Goal: Transaction & Acquisition: Book appointment/travel/reservation

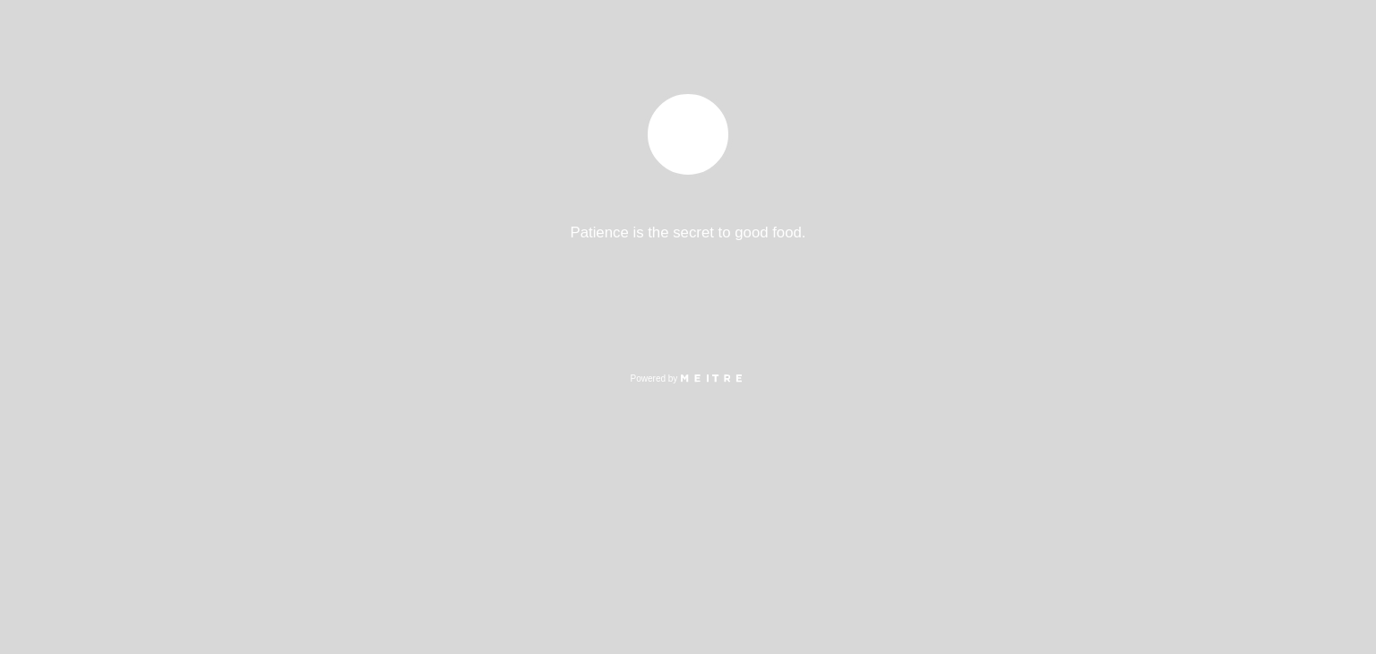
select select "pt"
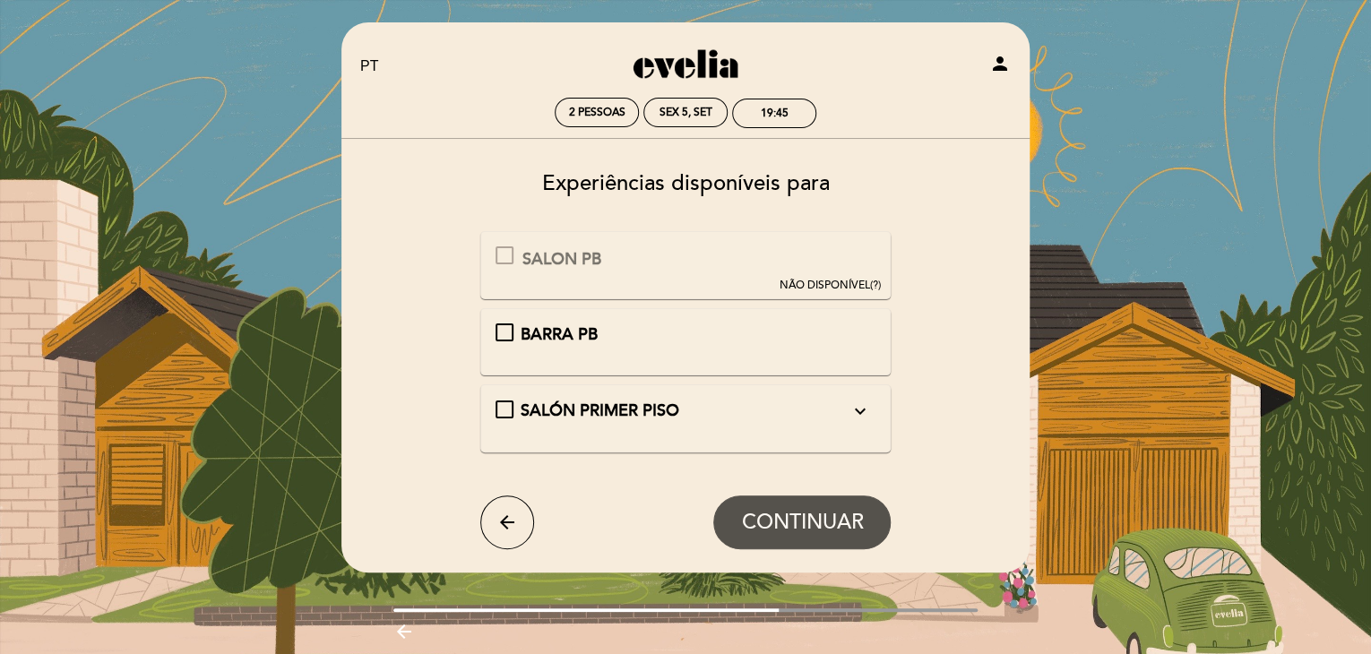
click at [866, 284] on div "NÃO DISPONÍVEL (?)" at bounding box center [829, 285] width 101 height 15
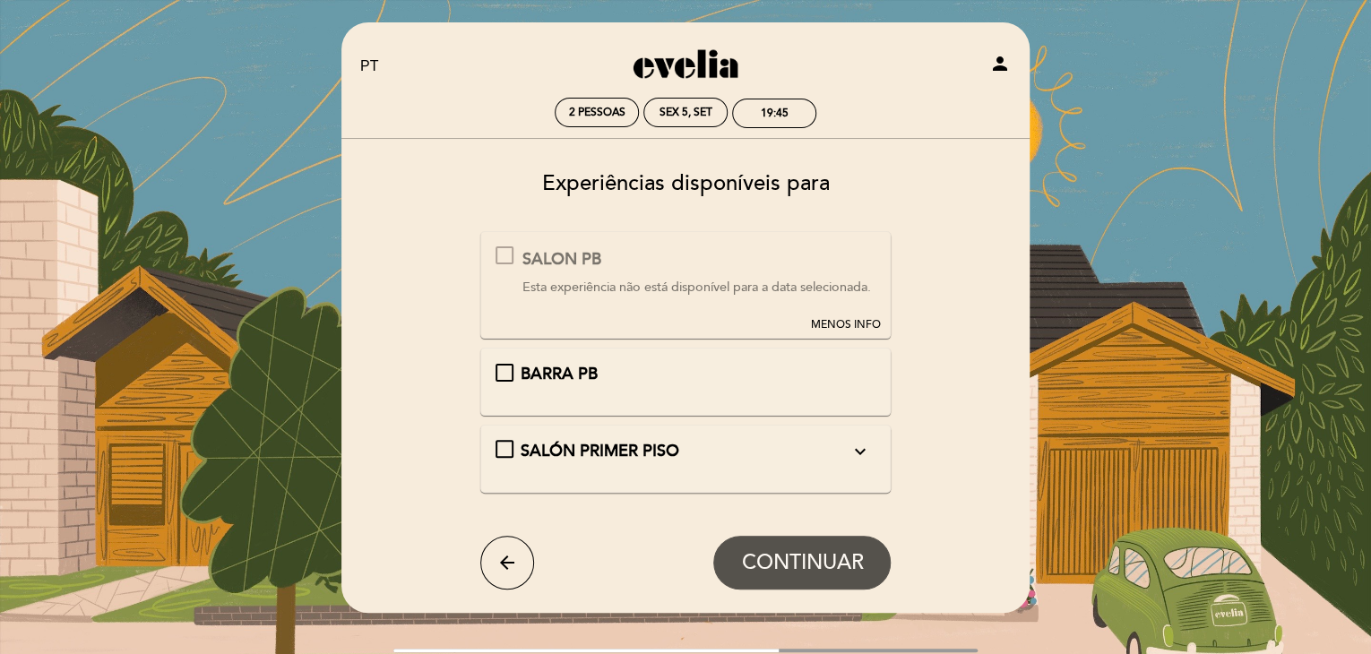
click at [810, 309] on button "MENOS INFO" at bounding box center [845, 282] width 81 height 101
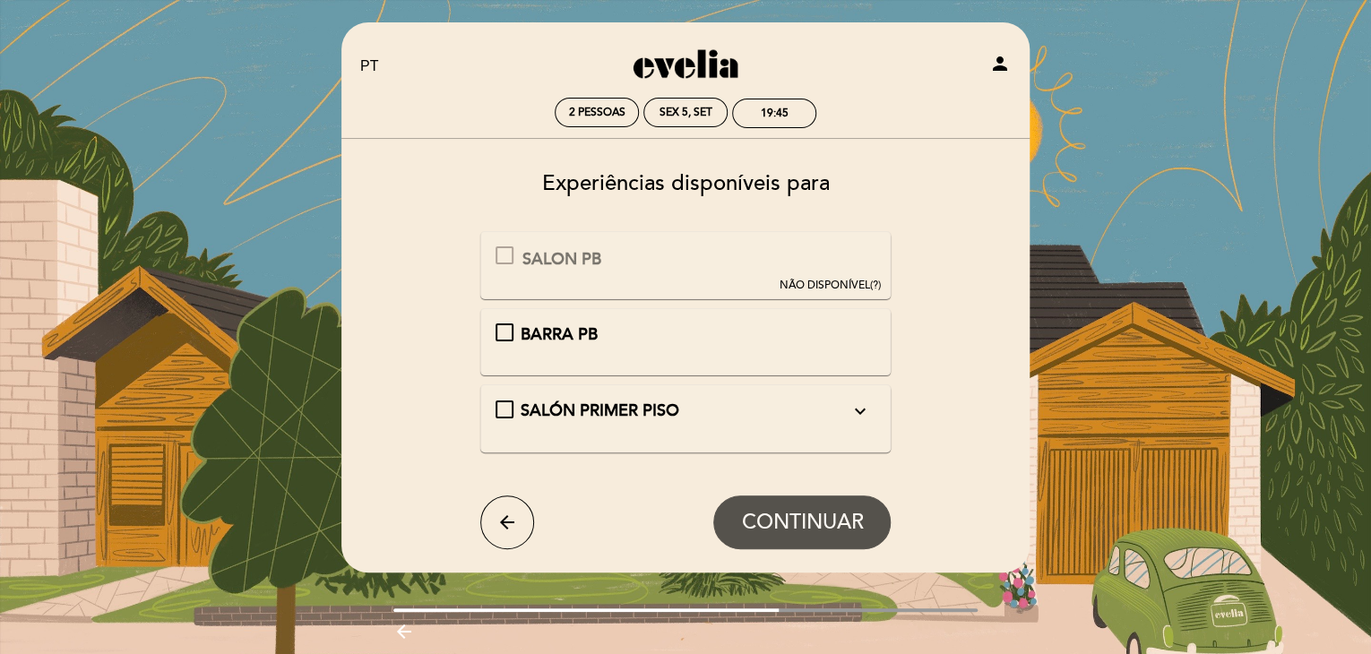
click at [694, 412] on div "SALÓN PRIMER PISO expand_more" at bounding box center [685, 411] width 329 height 23
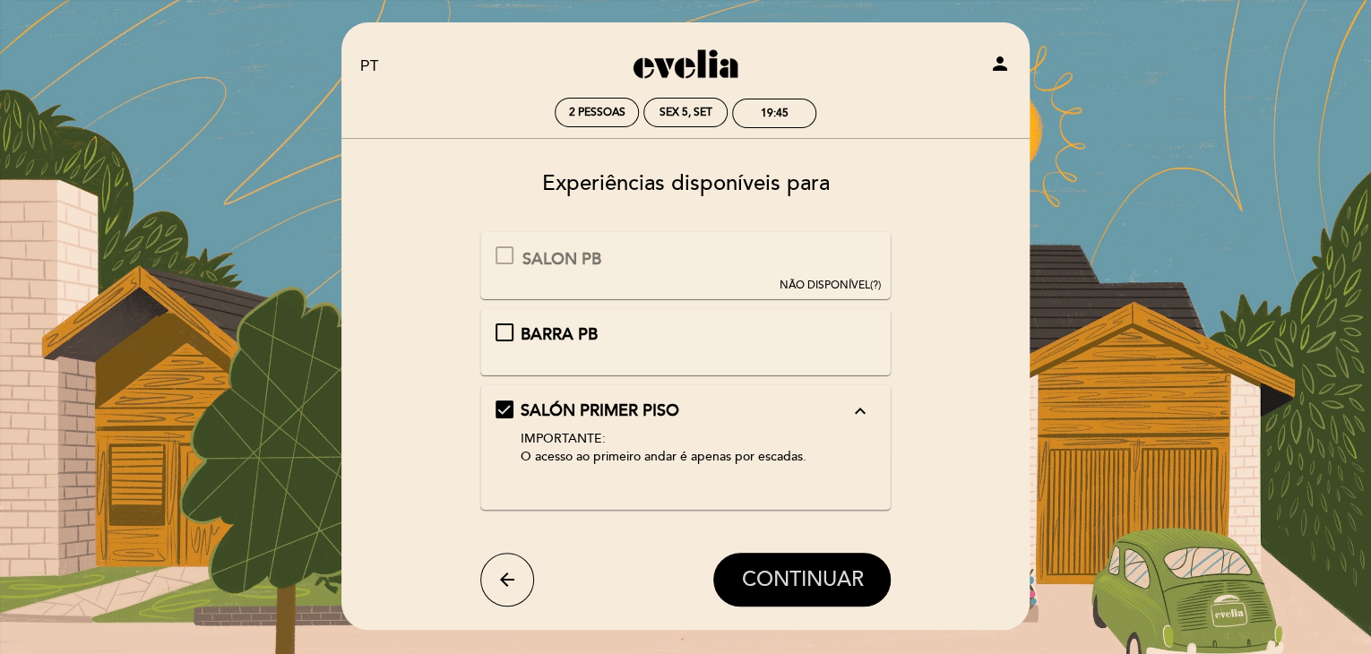
click at [806, 579] on span "CONTINUAR" at bounding box center [802, 579] width 122 height 25
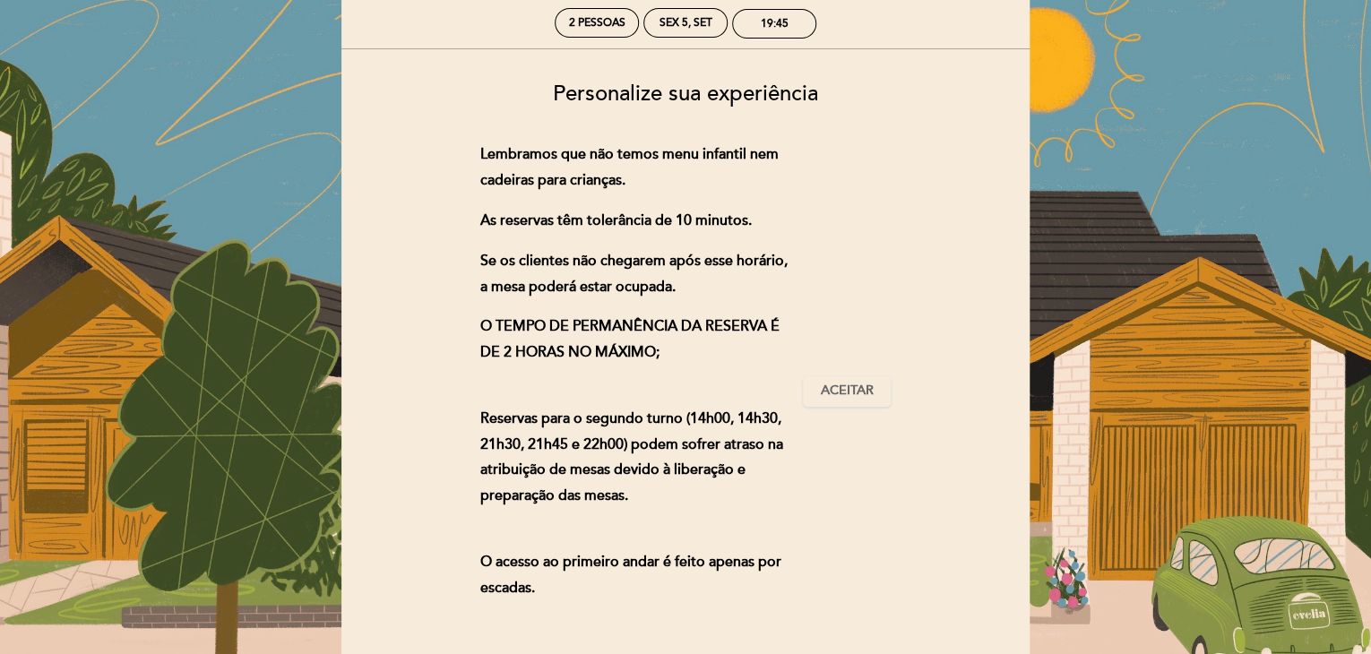
scroll to position [179, 0]
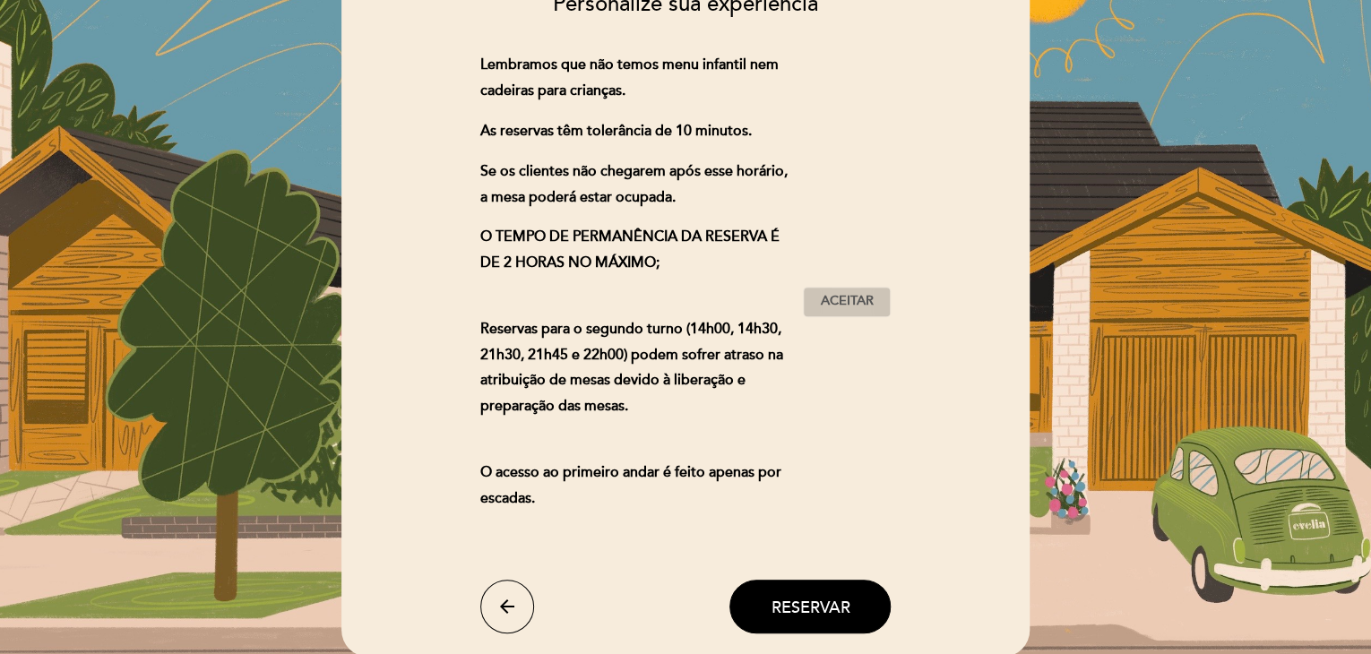
click at [867, 295] on span "Aceitar" at bounding box center [847, 301] width 53 height 19
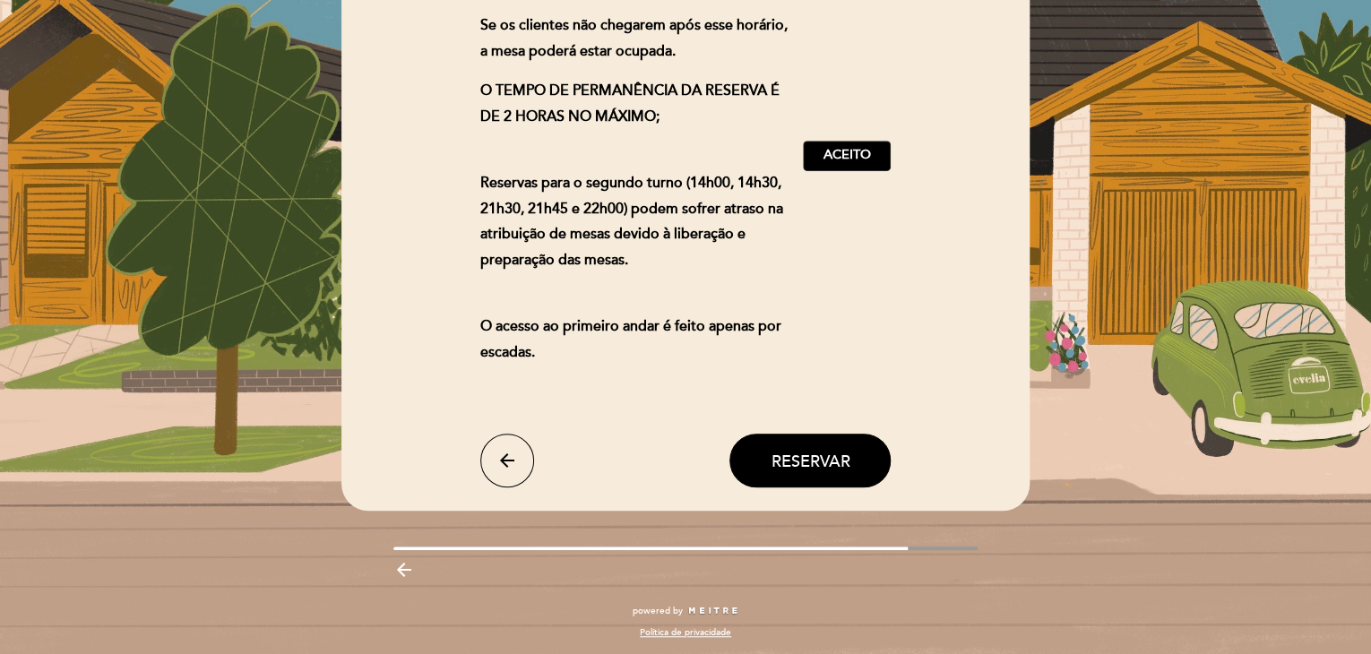
scroll to position [329, 0]
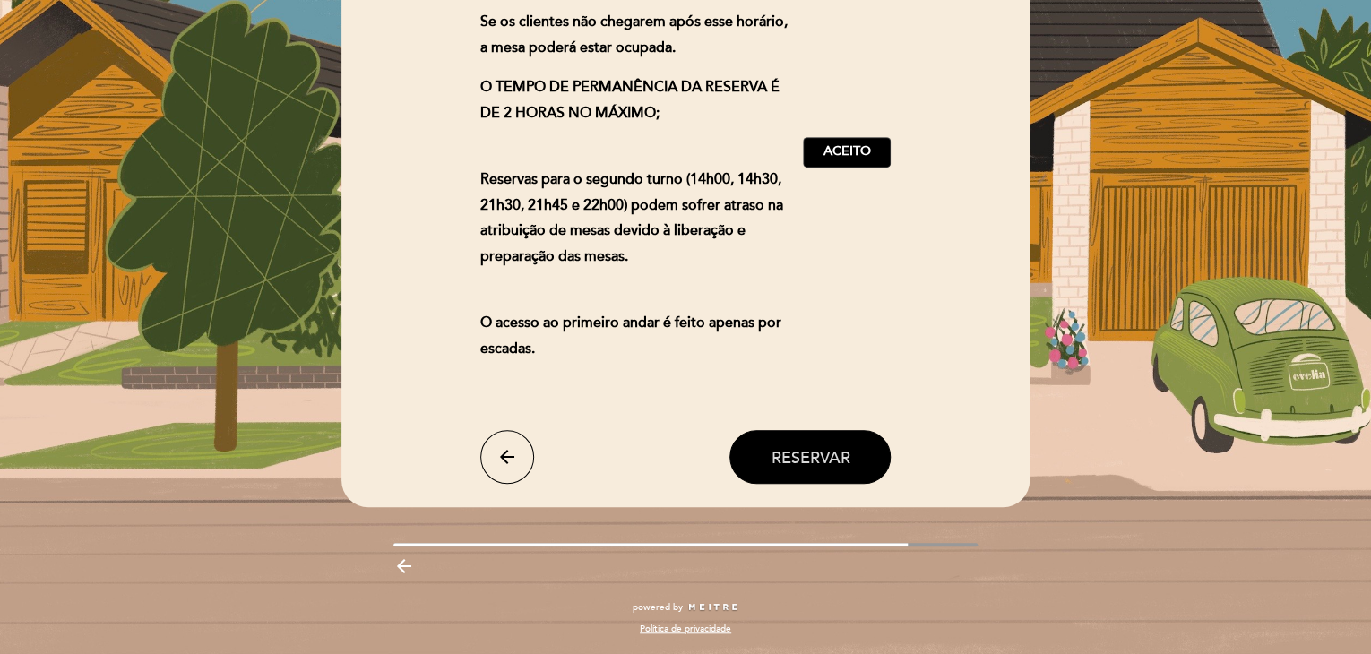
click at [812, 456] on span "Reservar" at bounding box center [810, 457] width 79 height 20
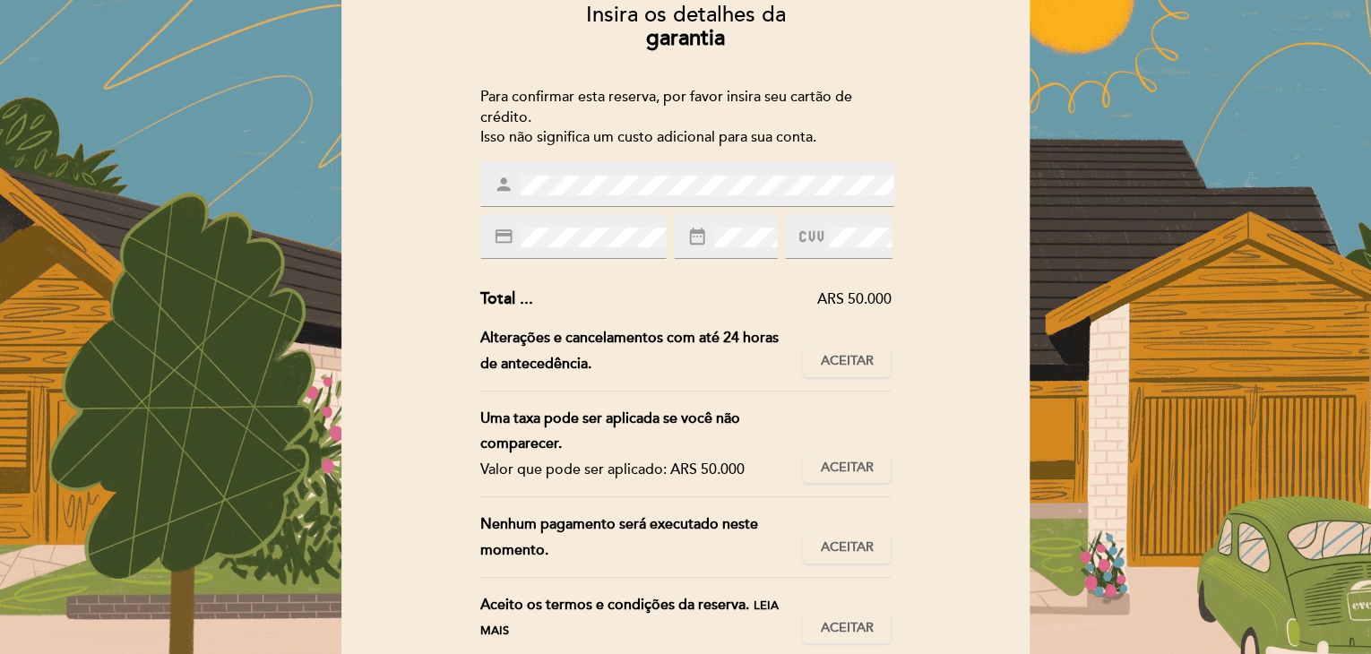
scroll to position [179, 0]
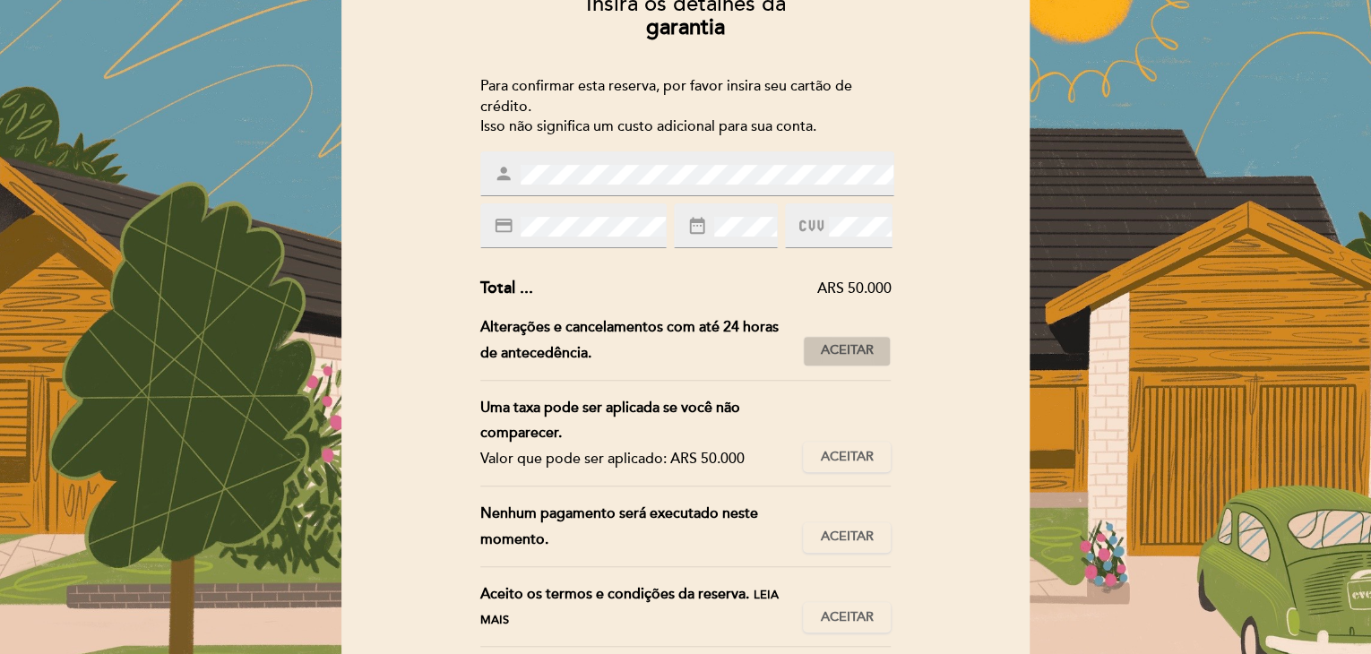
click at [864, 359] on span "Aceitar" at bounding box center [847, 350] width 53 height 19
click at [859, 470] on button "Aceitar Aceito" at bounding box center [847, 457] width 88 height 30
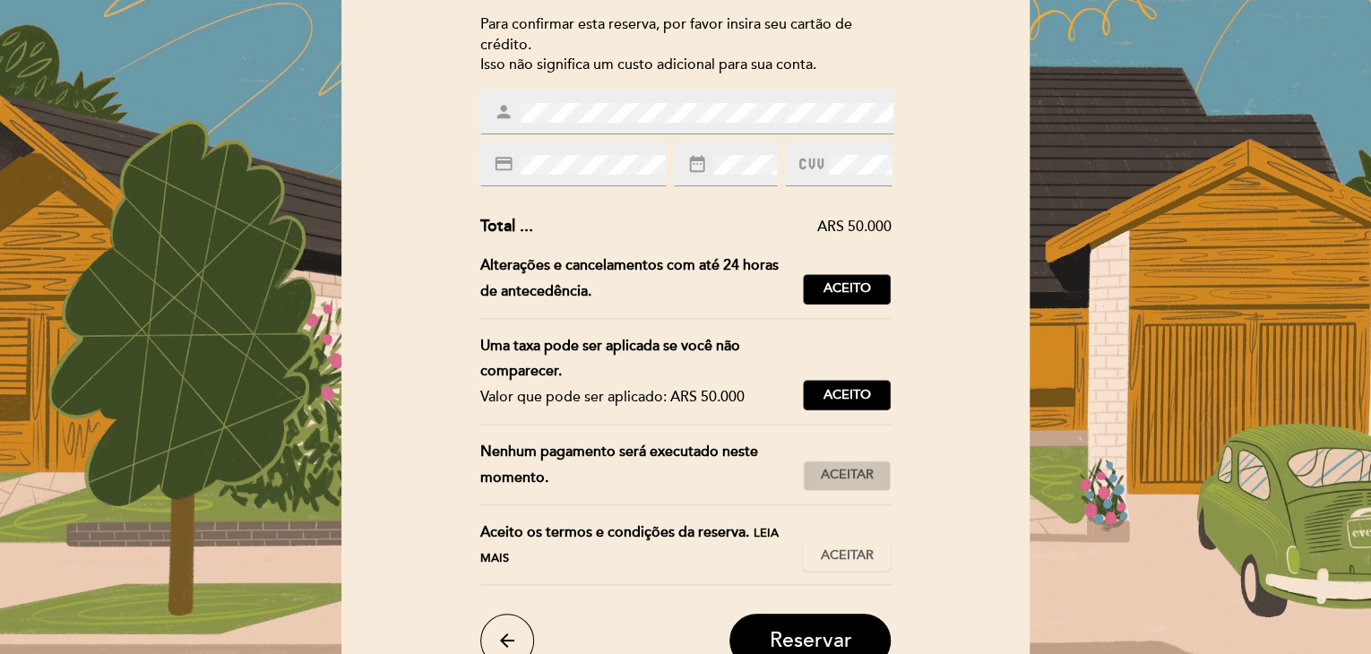
scroll to position [269, 0]
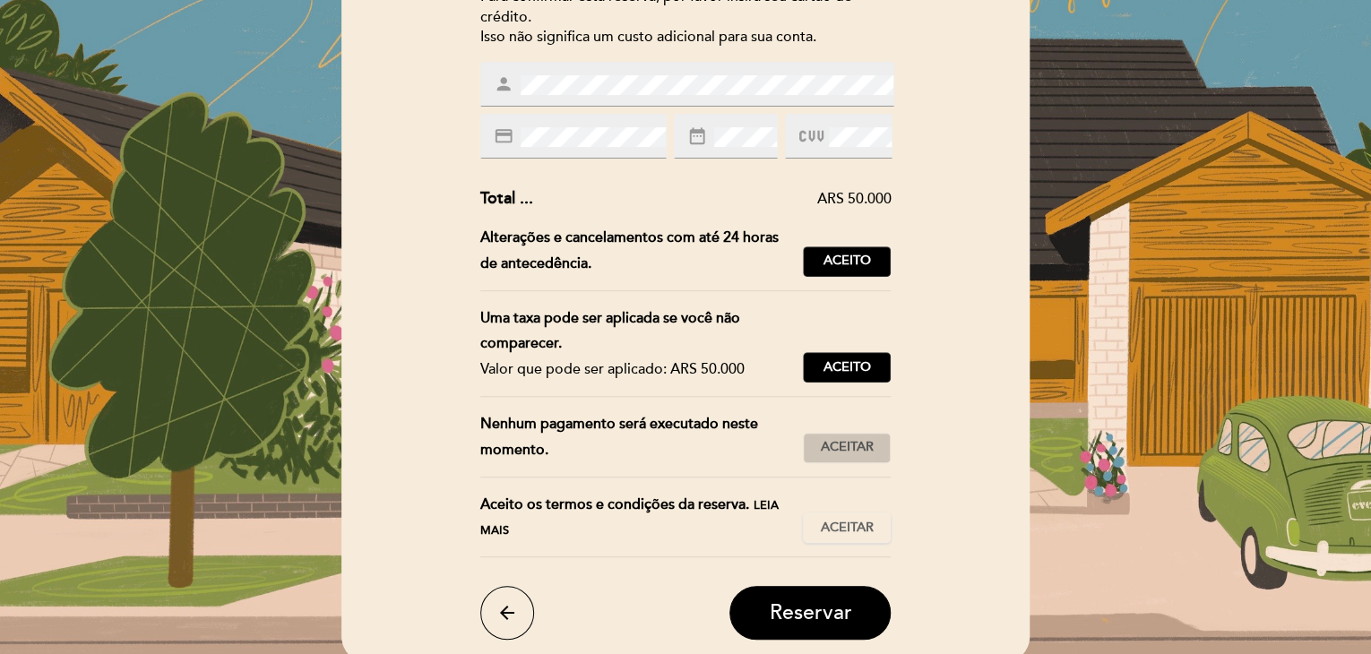
click at [856, 453] on span "Aceitar" at bounding box center [847, 447] width 53 height 19
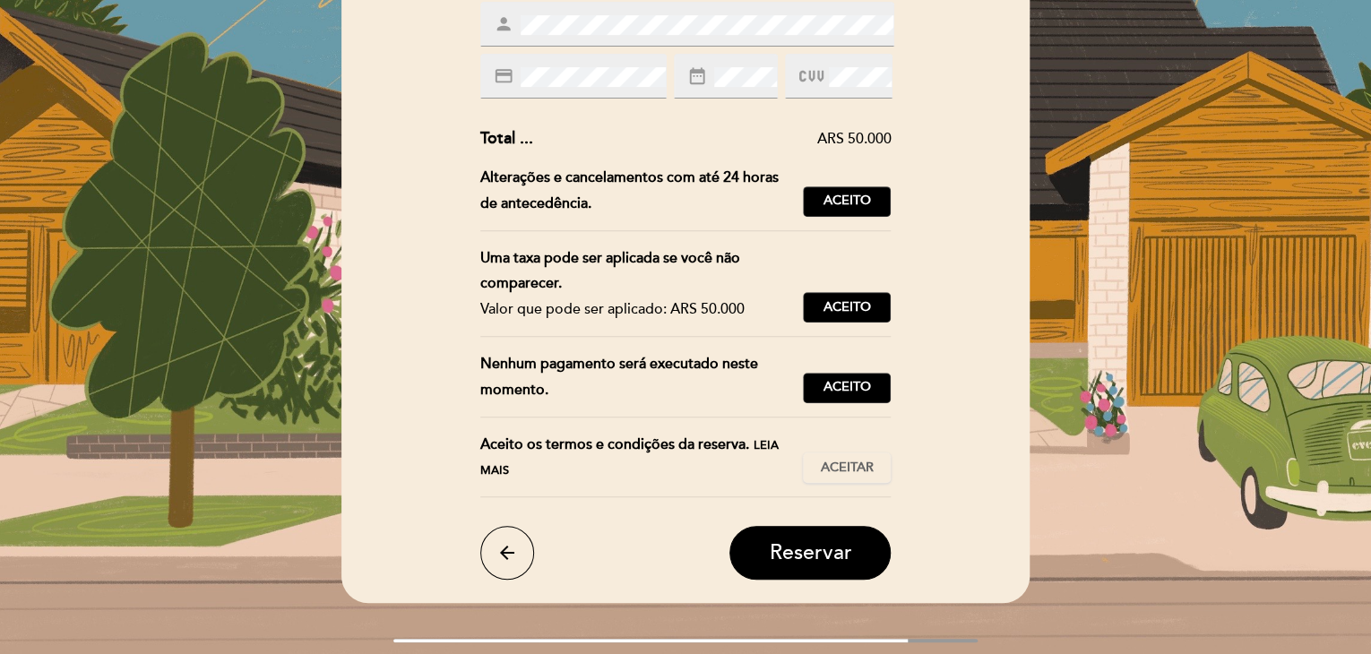
scroll to position [358, 0]
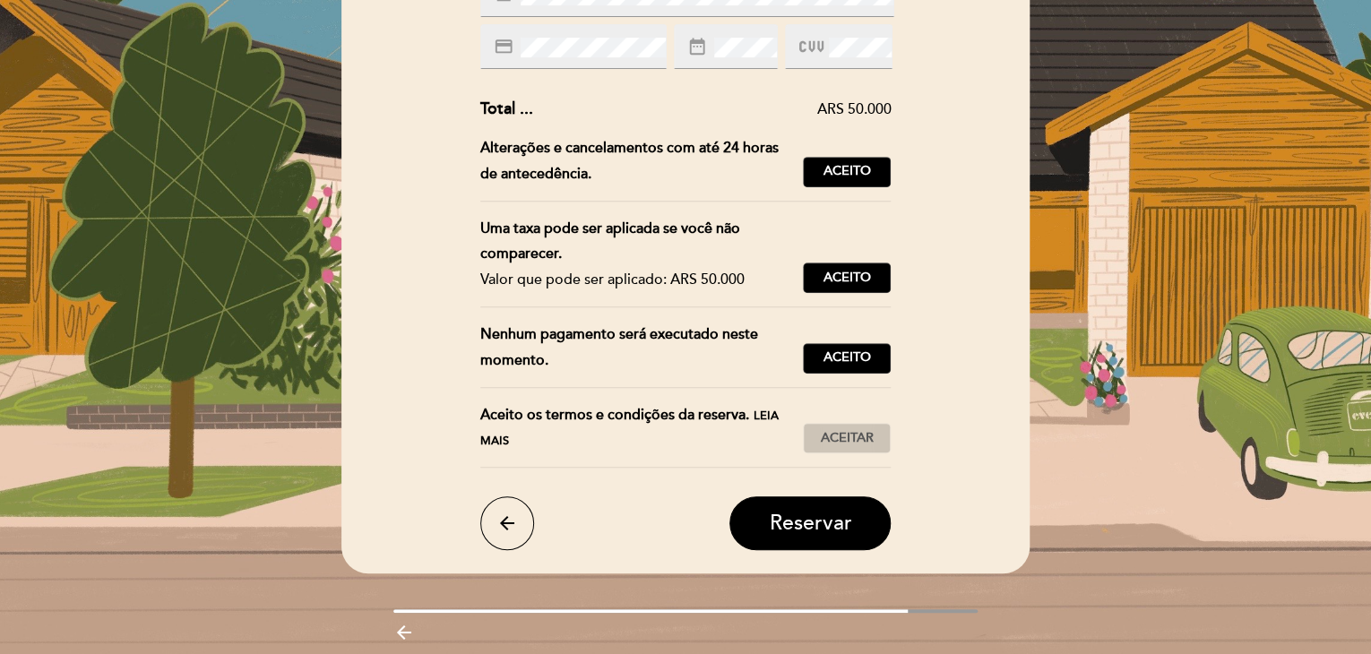
click at [849, 435] on span "Aceitar" at bounding box center [847, 438] width 53 height 19
click at [838, 524] on span "Reservar" at bounding box center [810, 523] width 82 height 25
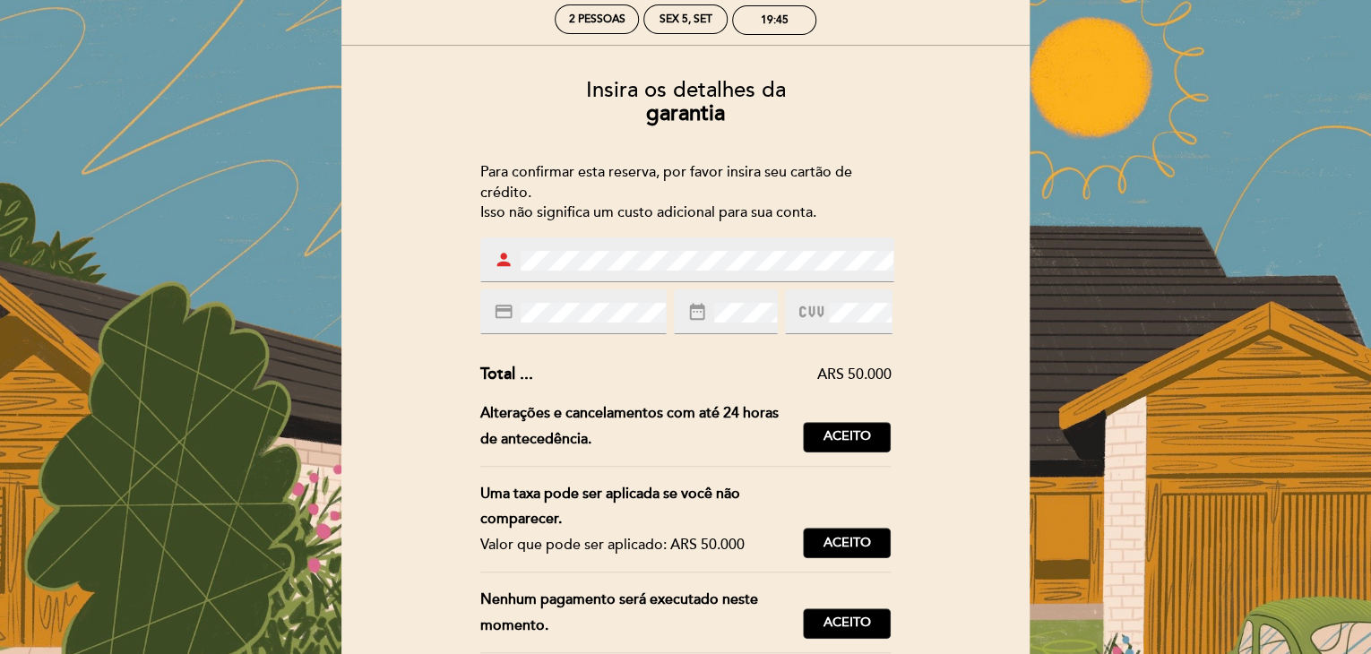
scroll to position [90, 0]
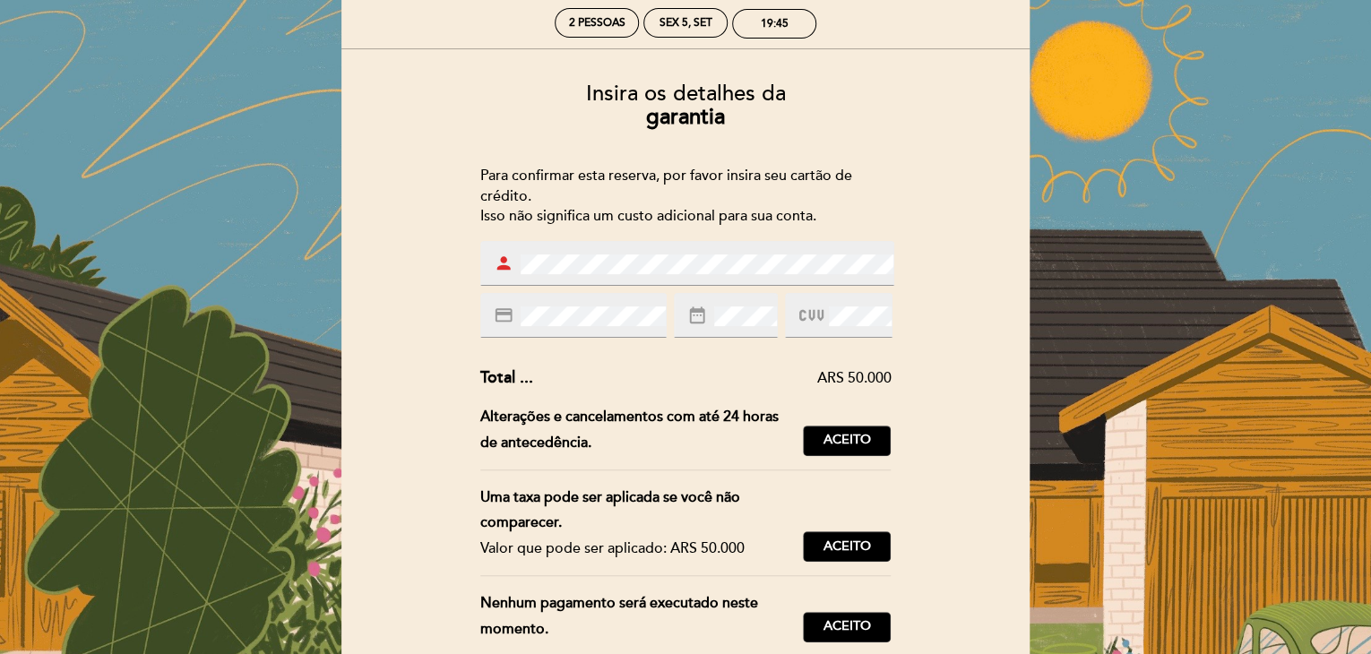
click at [647, 238] on div "Insira os detalhes da [GEOGRAPHIC_DATA] Para confirmar esta reserva, por favor …" at bounding box center [685, 464] width 663 height 793
click at [394, 357] on div "Insira os detalhes da [GEOGRAPHIC_DATA] Para confirmar esta reserva, por favor …" at bounding box center [685, 464] width 663 height 793
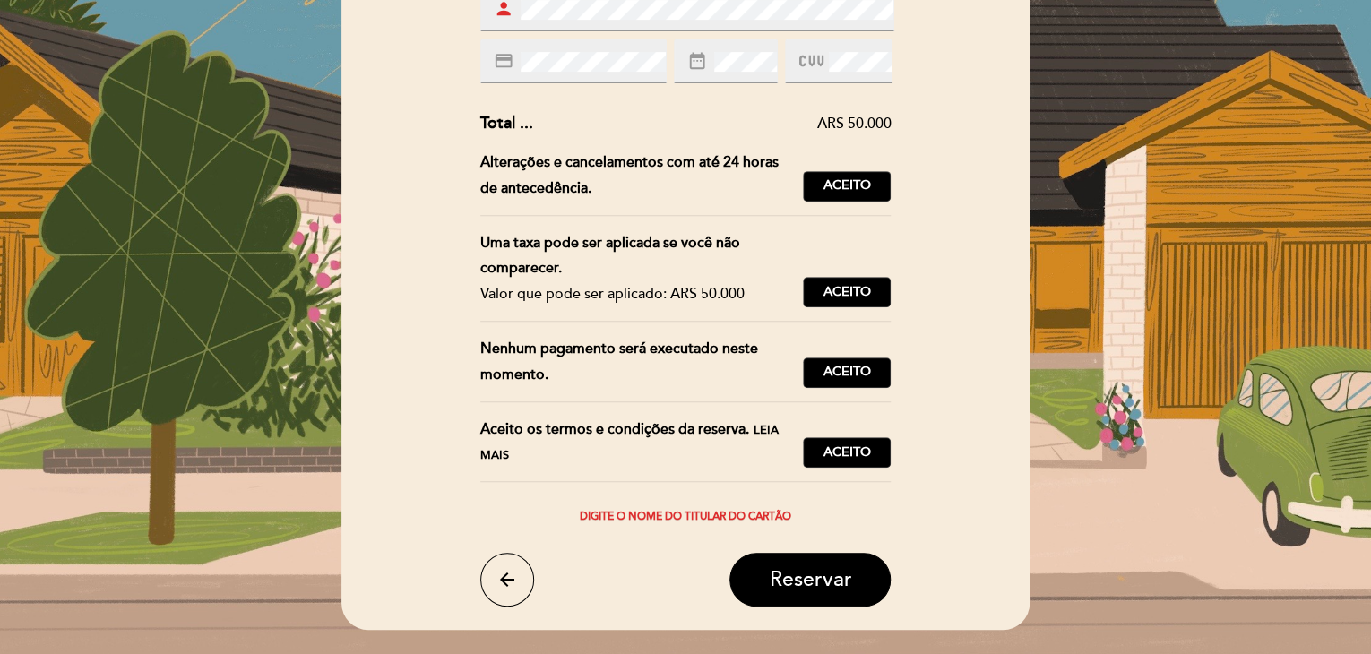
scroll to position [358, 0]
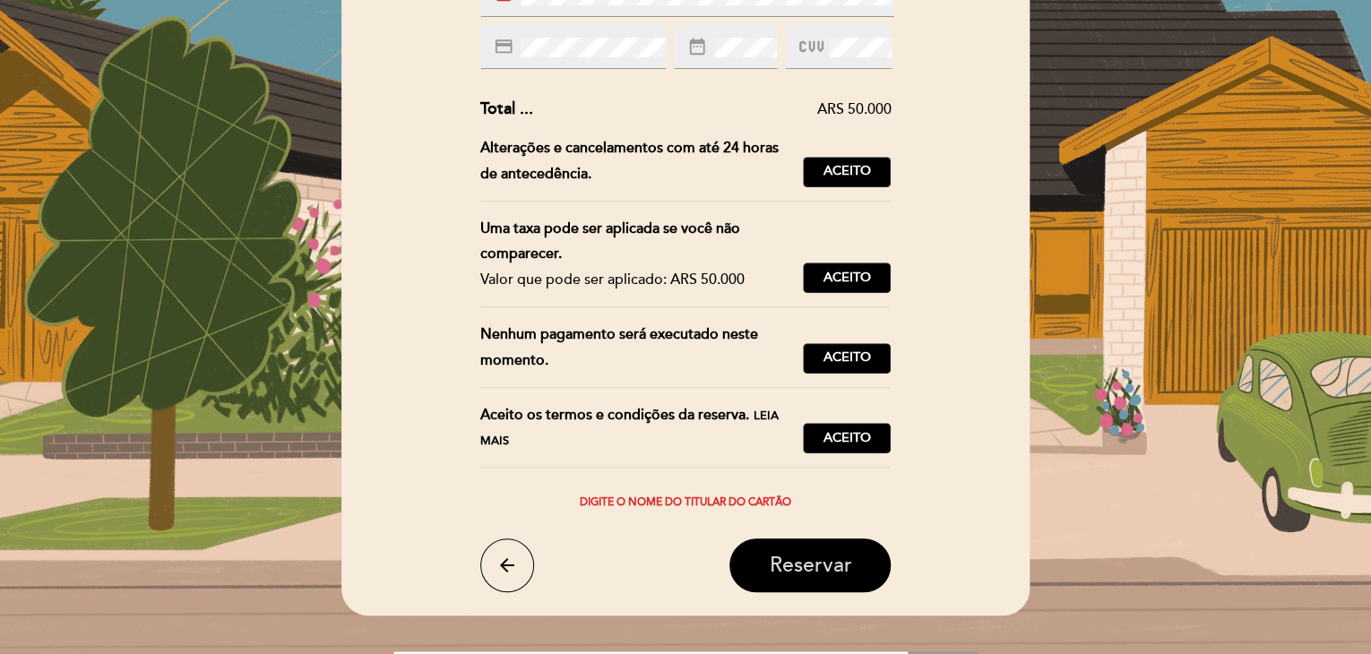
click at [742, 556] on button "Reservar" at bounding box center [809, 566] width 161 height 54
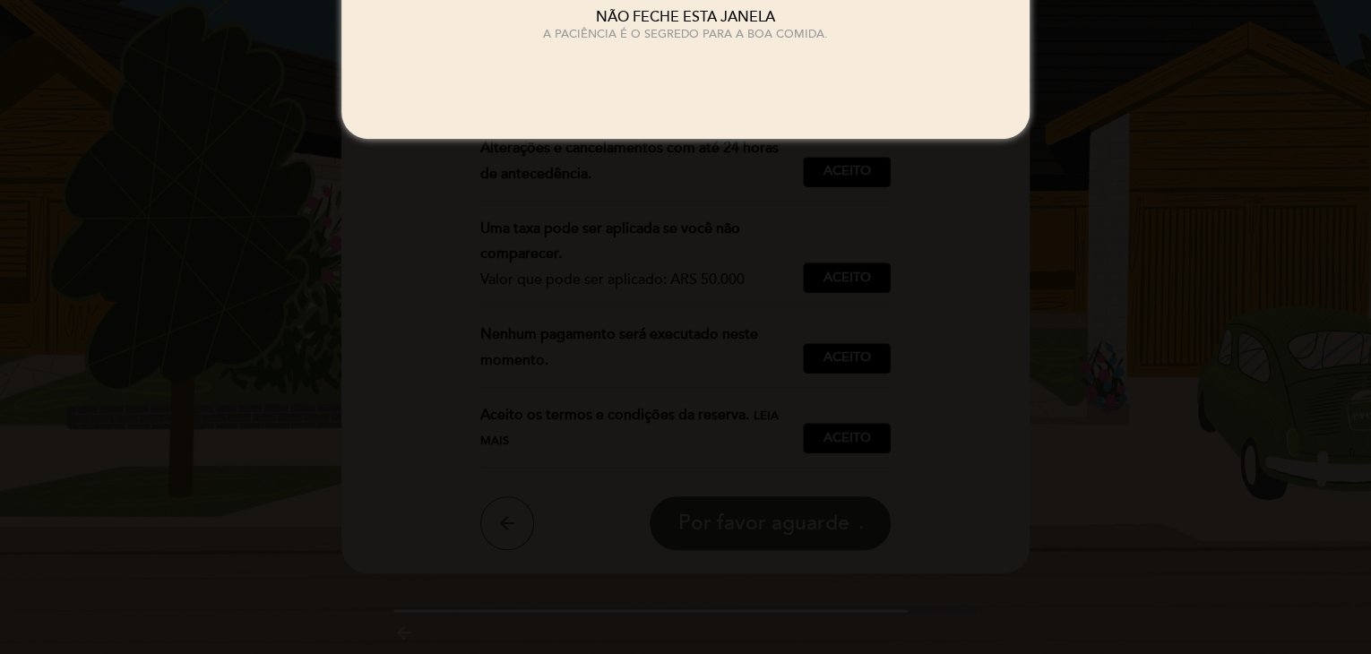
scroll to position [0, 0]
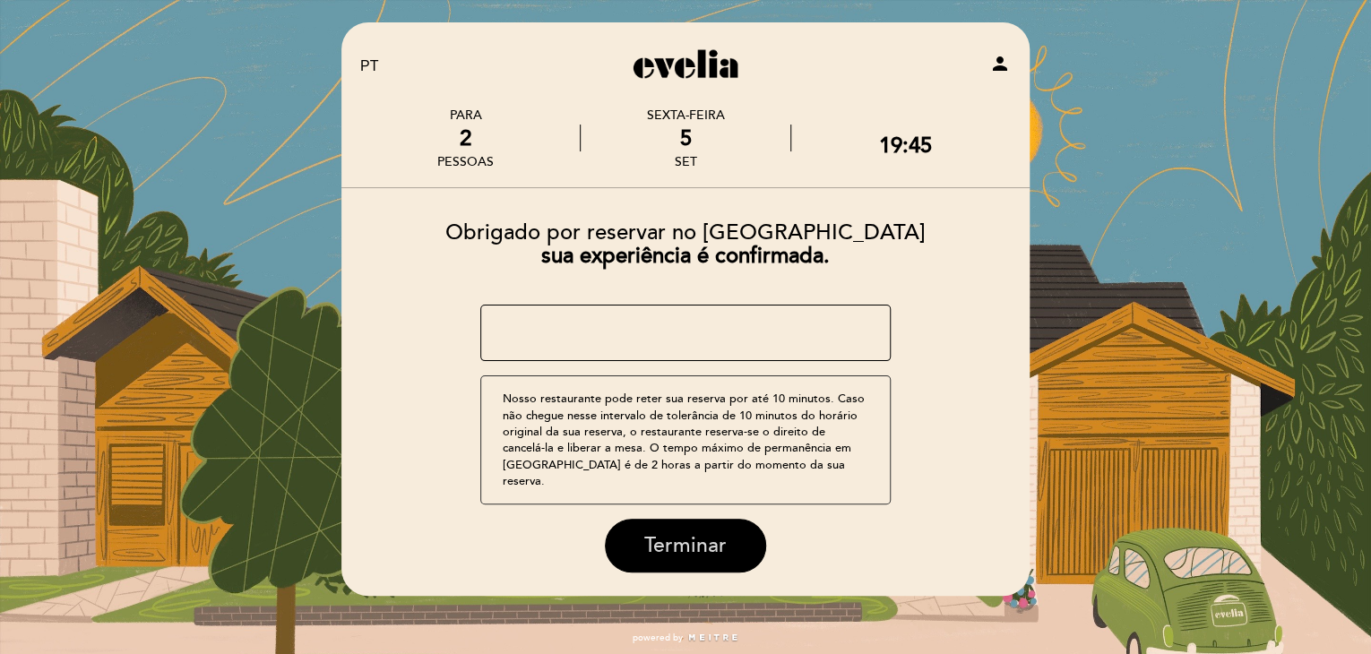
click at [685, 541] on span "Terminar" at bounding box center [685, 545] width 82 height 25
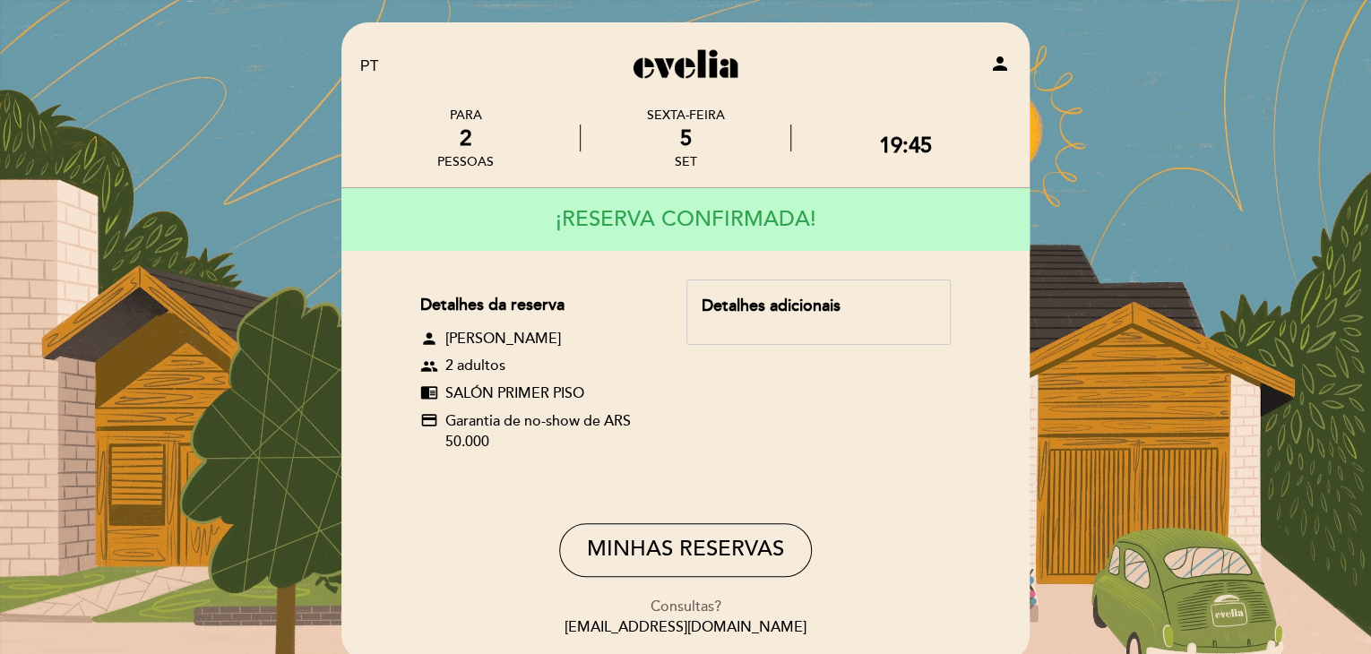
click at [828, 302] on div "Detalhes adicionais" at bounding box center [819, 306] width 234 height 23
drag, startPoint x: 871, startPoint y: 320, endPoint x: 729, endPoint y: 329, distance: 142.8
click at [729, 329] on div "Detalhes adicionais" at bounding box center [818, 312] width 264 height 65
